Goal: Task Accomplishment & Management: Use online tool/utility

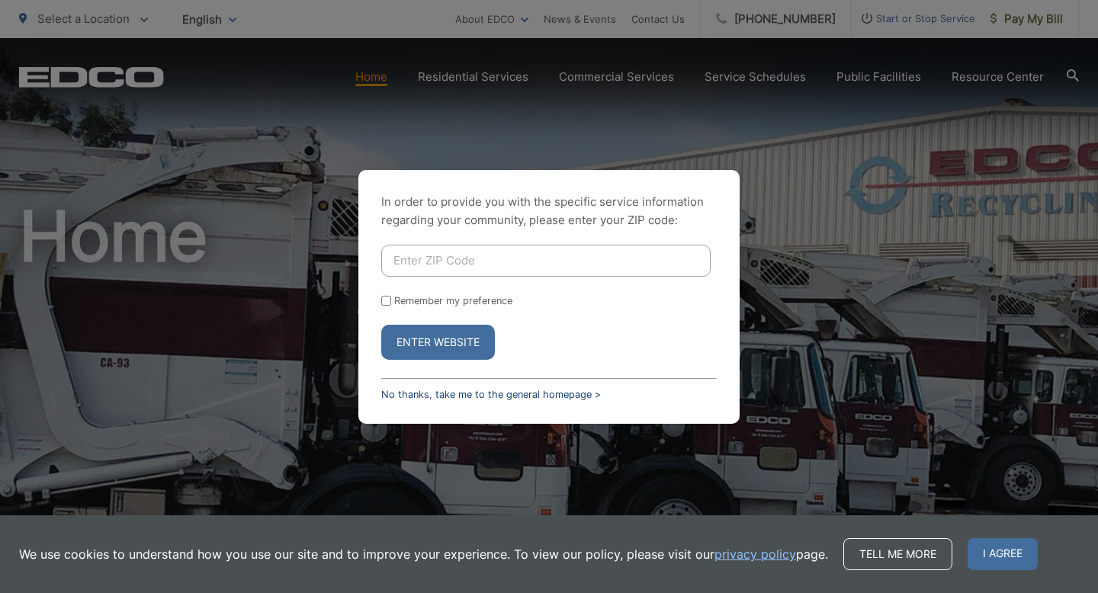
click at [465, 394] on link "No thanks, take me to the general homepage >" at bounding box center [491, 394] width 220 height 11
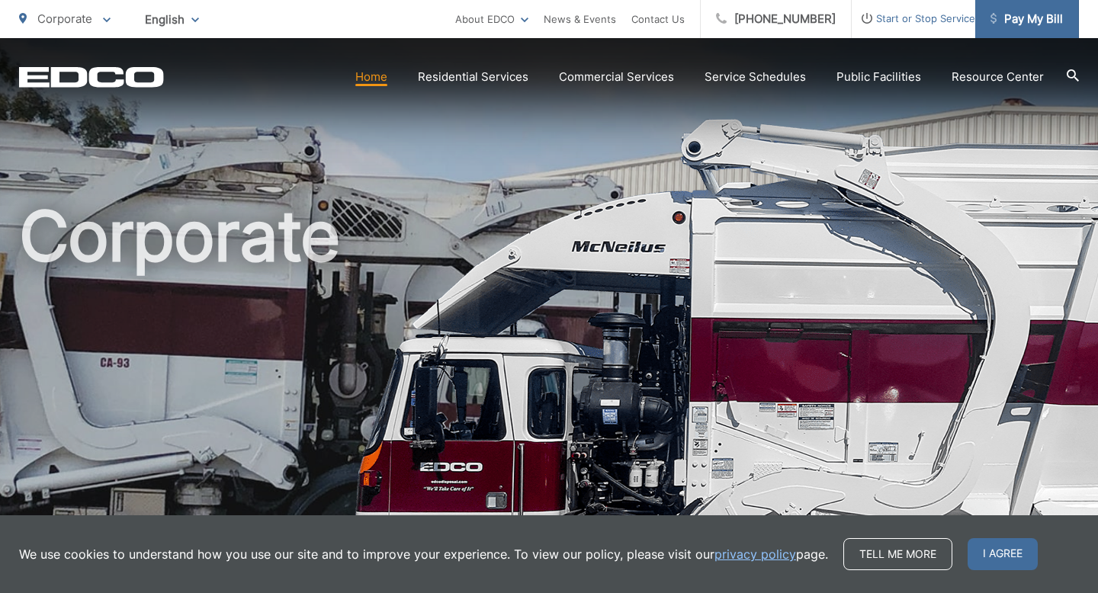
click at [1027, 16] on span "Pay My Bill" at bounding box center [1027, 19] width 72 height 18
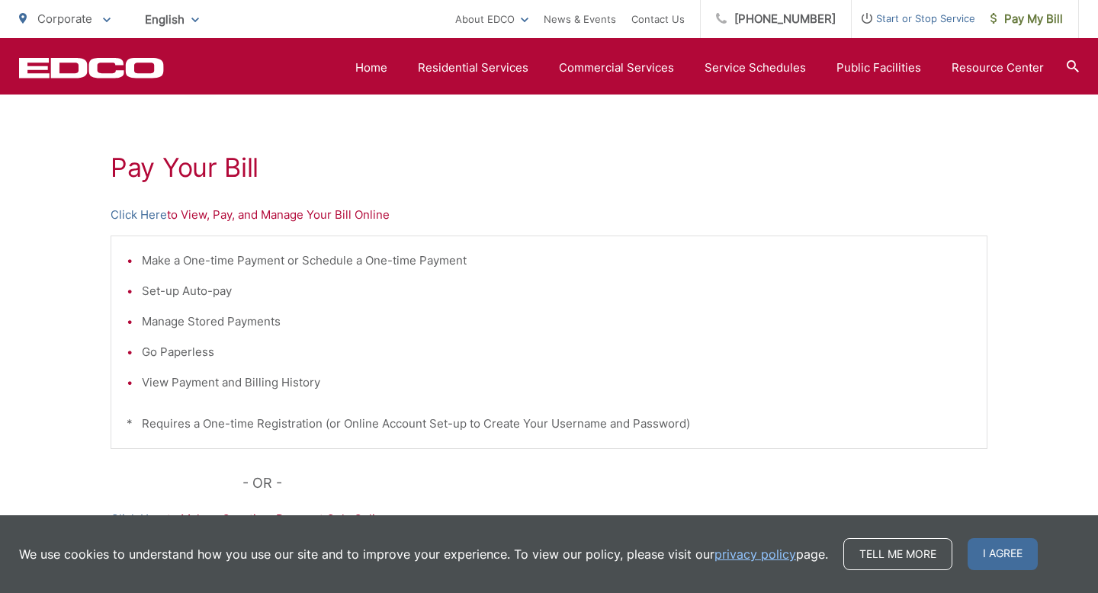
scroll to position [227, 0]
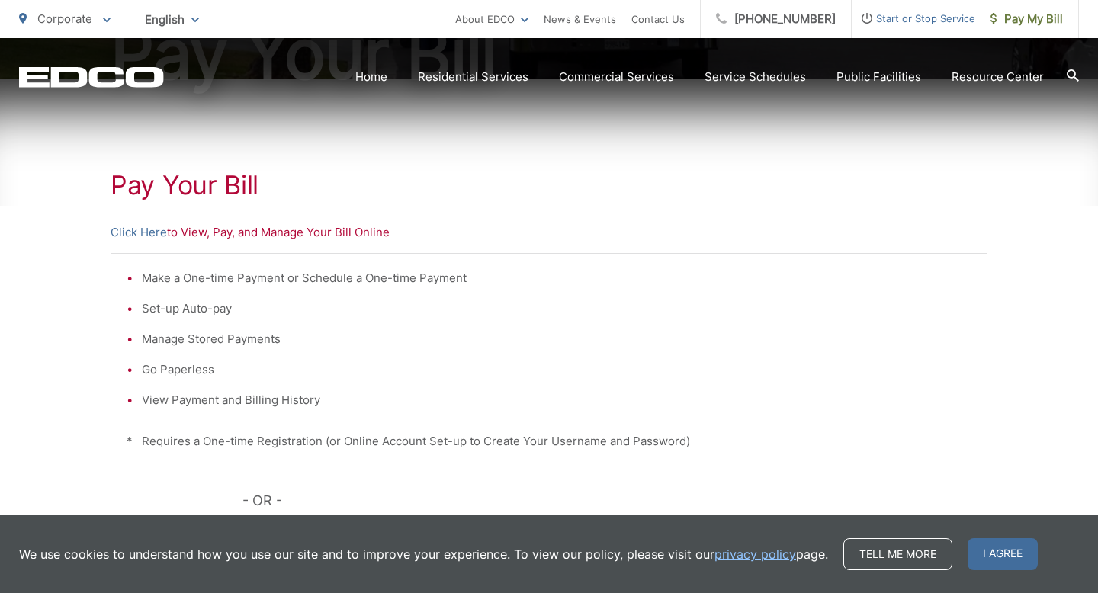
click at [340, 231] on p "Click Here to View, Pay, and Manage Your Bill Online" at bounding box center [549, 233] width 877 height 18
click at [148, 229] on link "Click Here" at bounding box center [139, 233] width 56 height 18
